Goal: Check status: Check status

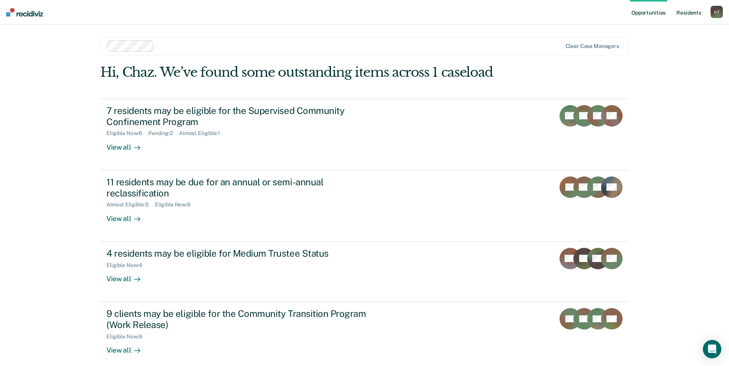
click at [689, 14] on link "Resident s" at bounding box center [688, 12] width 28 height 25
